Goal: Task Accomplishment & Management: Complete application form

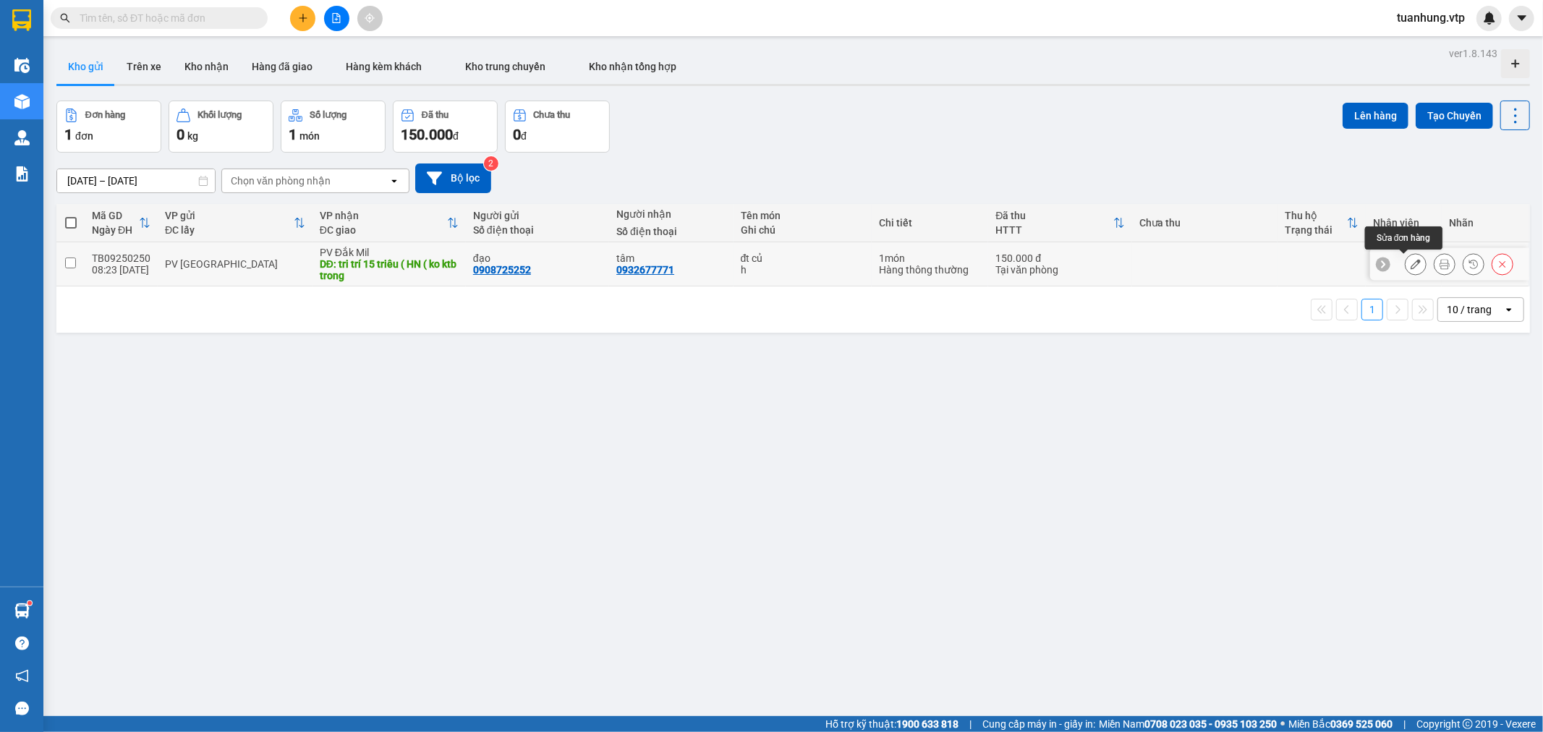
click at [1408, 263] on button at bounding box center [1415, 264] width 20 height 25
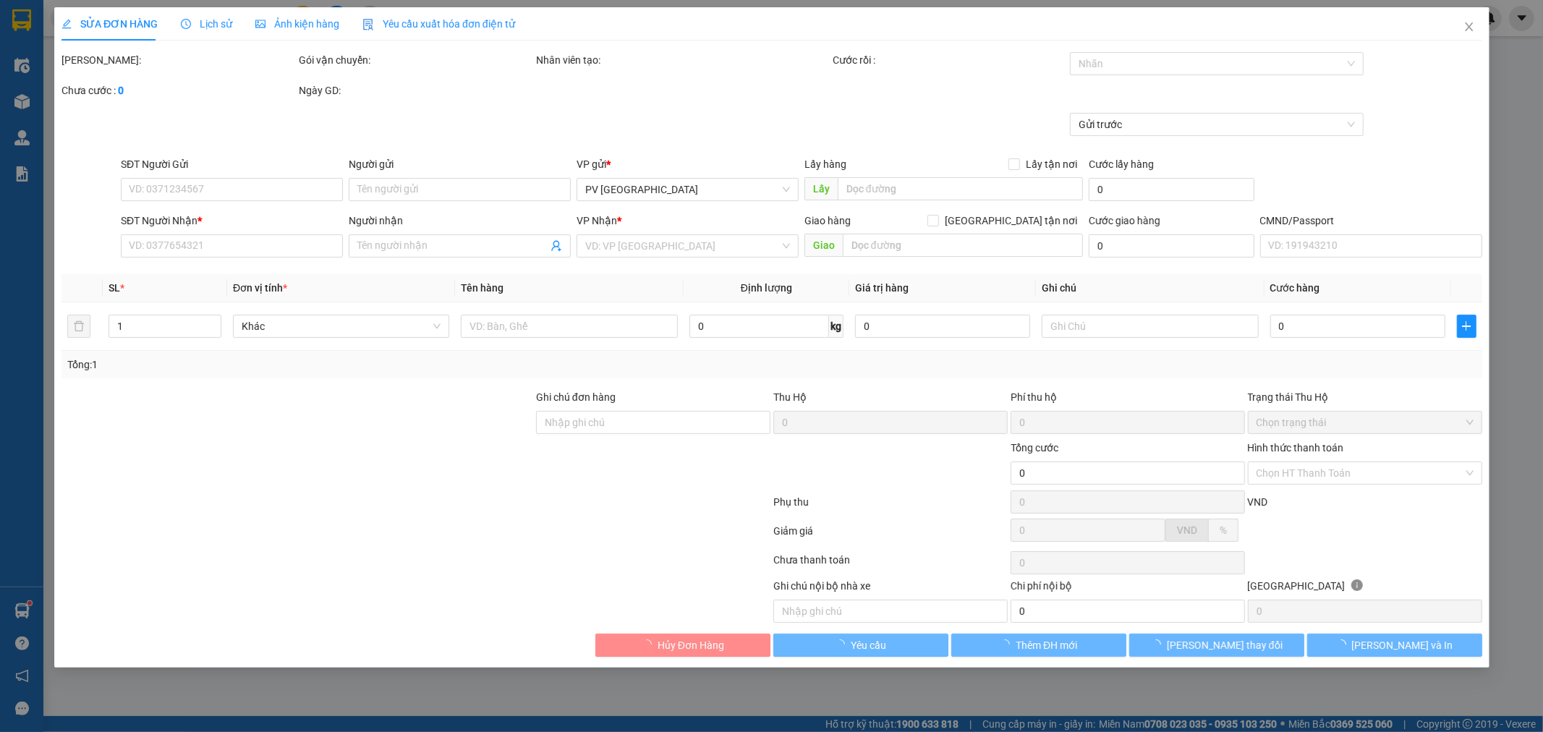
type input "0908725252"
type input "đạo"
type input "0932677771"
type input "tâm"
type input "tri trí 15 triêu ( HN ( ko ktb trong"
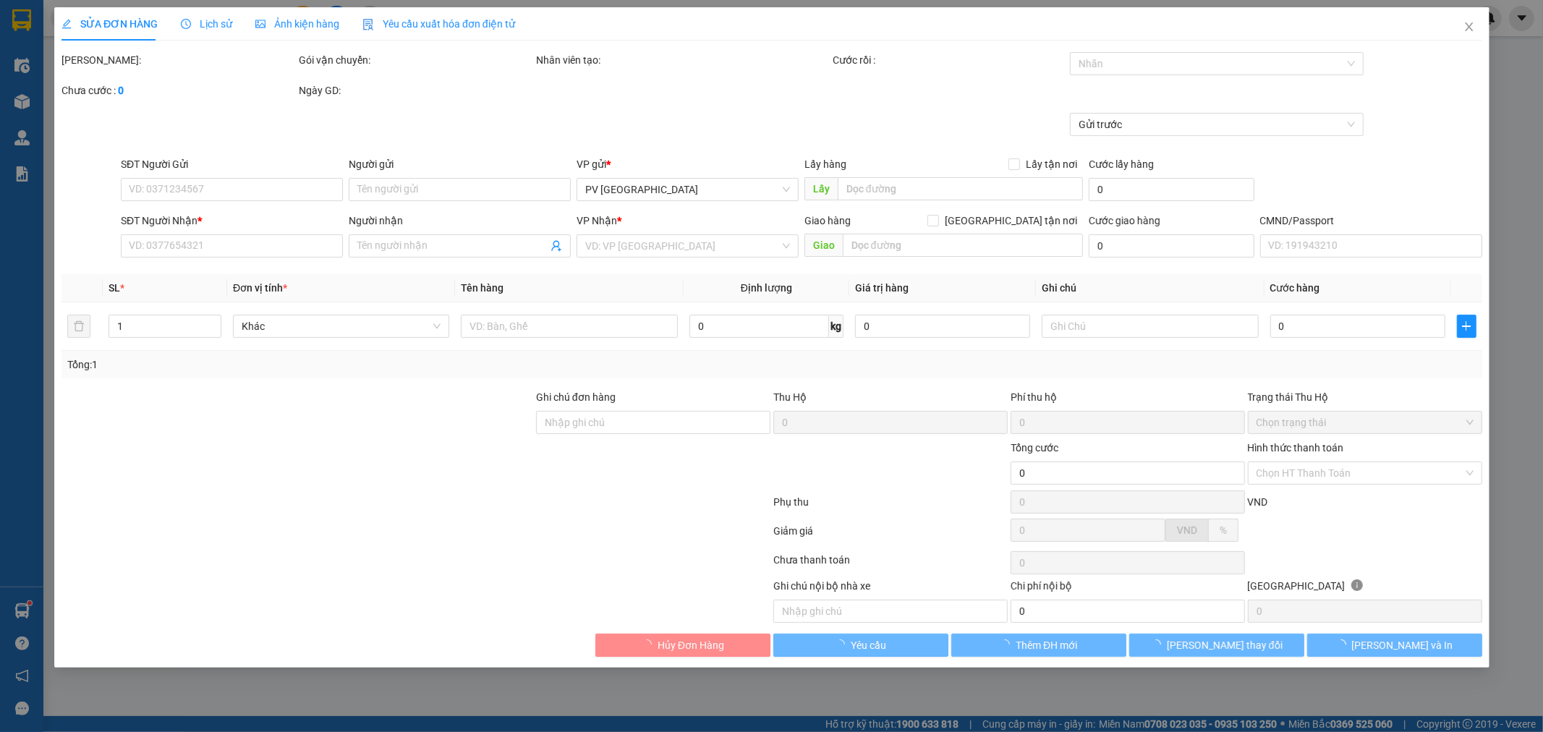
type input "150.000"
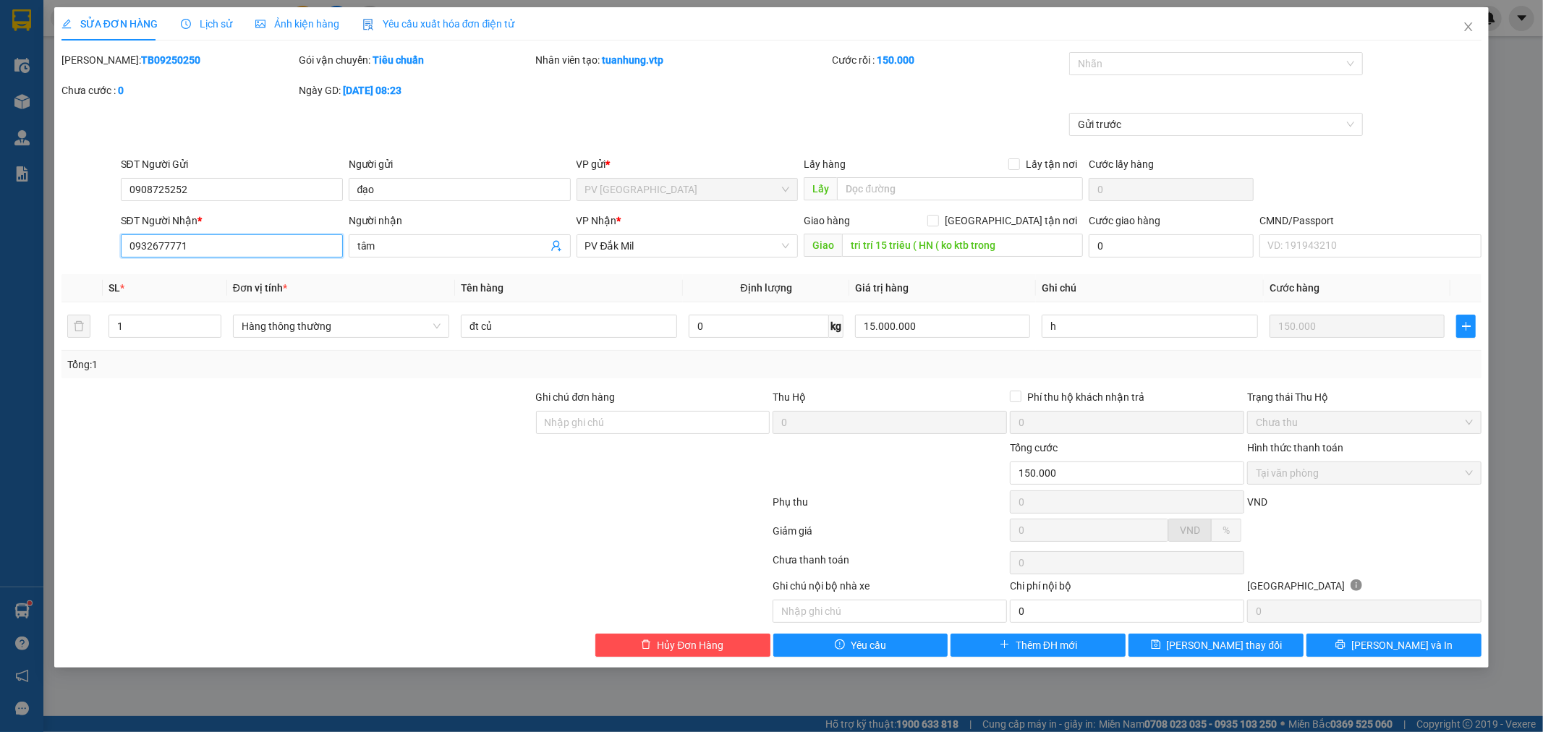
click at [147, 246] on input "0932677771" at bounding box center [232, 245] width 222 height 23
click at [148, 246] on input "0932677771" at bounding box center [232, 245] width 222 height 23
type input "0923677771"
click at [1225, 649] on span "[PERSON_NAME] thay đổi" at bounding box center [1225, 645] width 116 height 16
